Goal: Navigation & Orientation: Go to known website

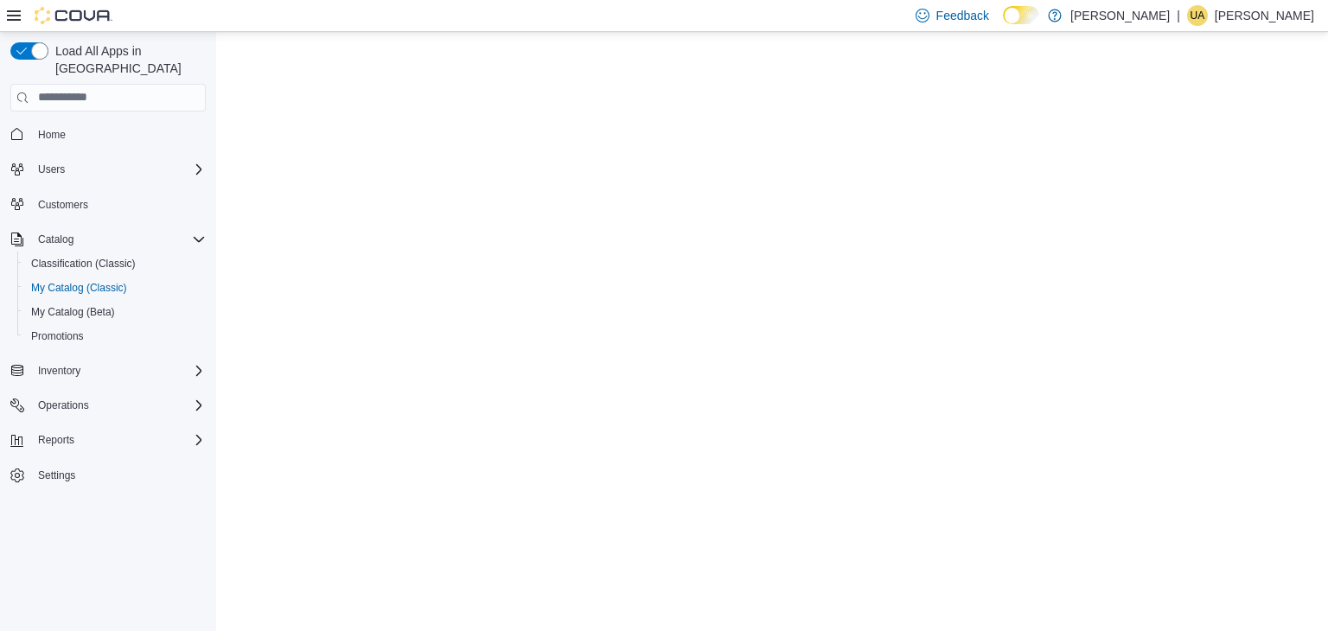
select select "**********"
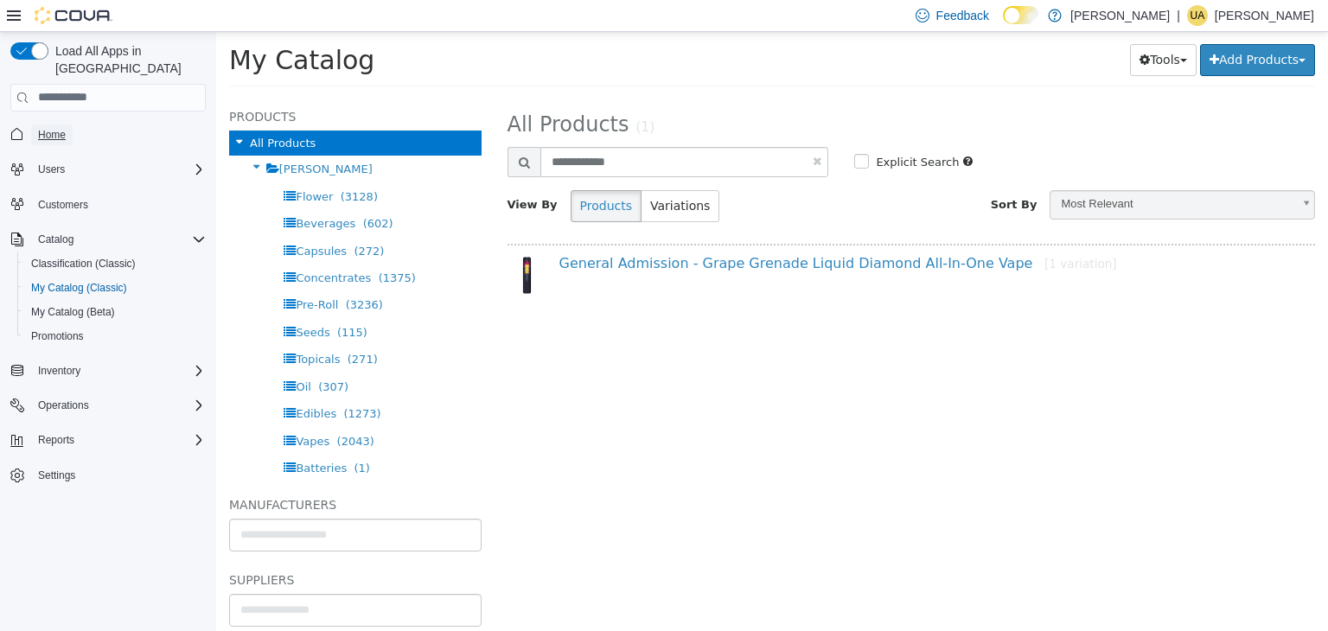
click at [42, 128] on span "Home" at bounding box center [52, 135] width 28 height 14
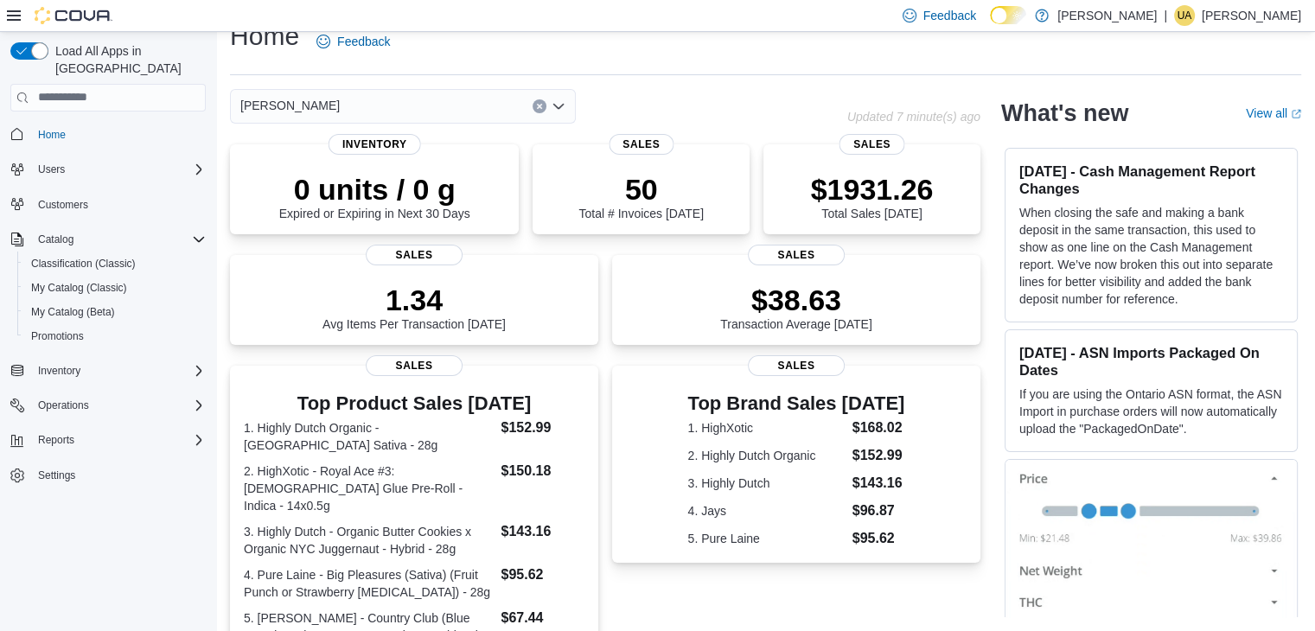
scroll to position [443, 0]
